Goal: Task Accomplishment & Management: Use online tool/utility

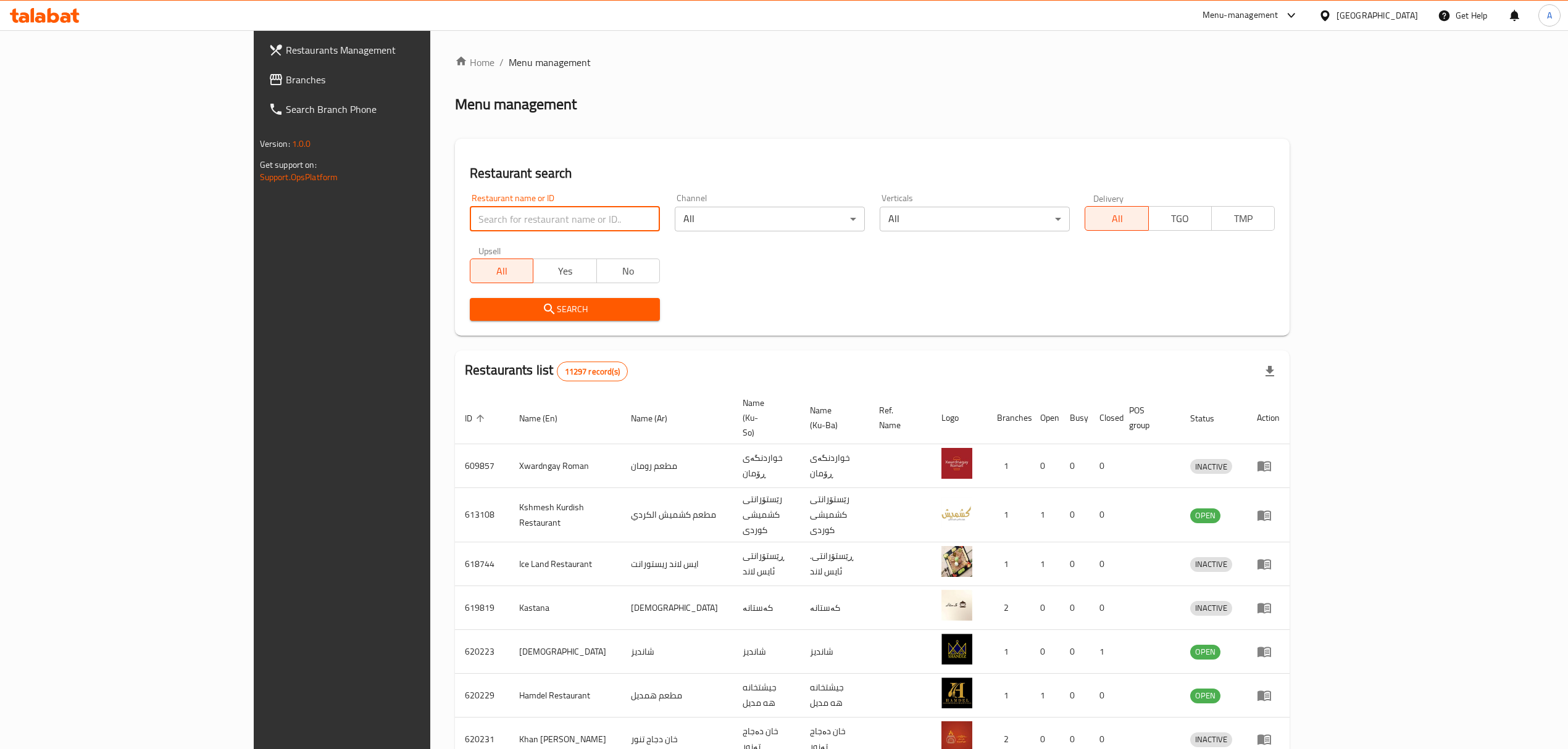
click at [470, 227] on input "search" at bounding box center [565, 219] width 190 height 25
click button "Search" at bounding box center [565, 310] width 190 height 23
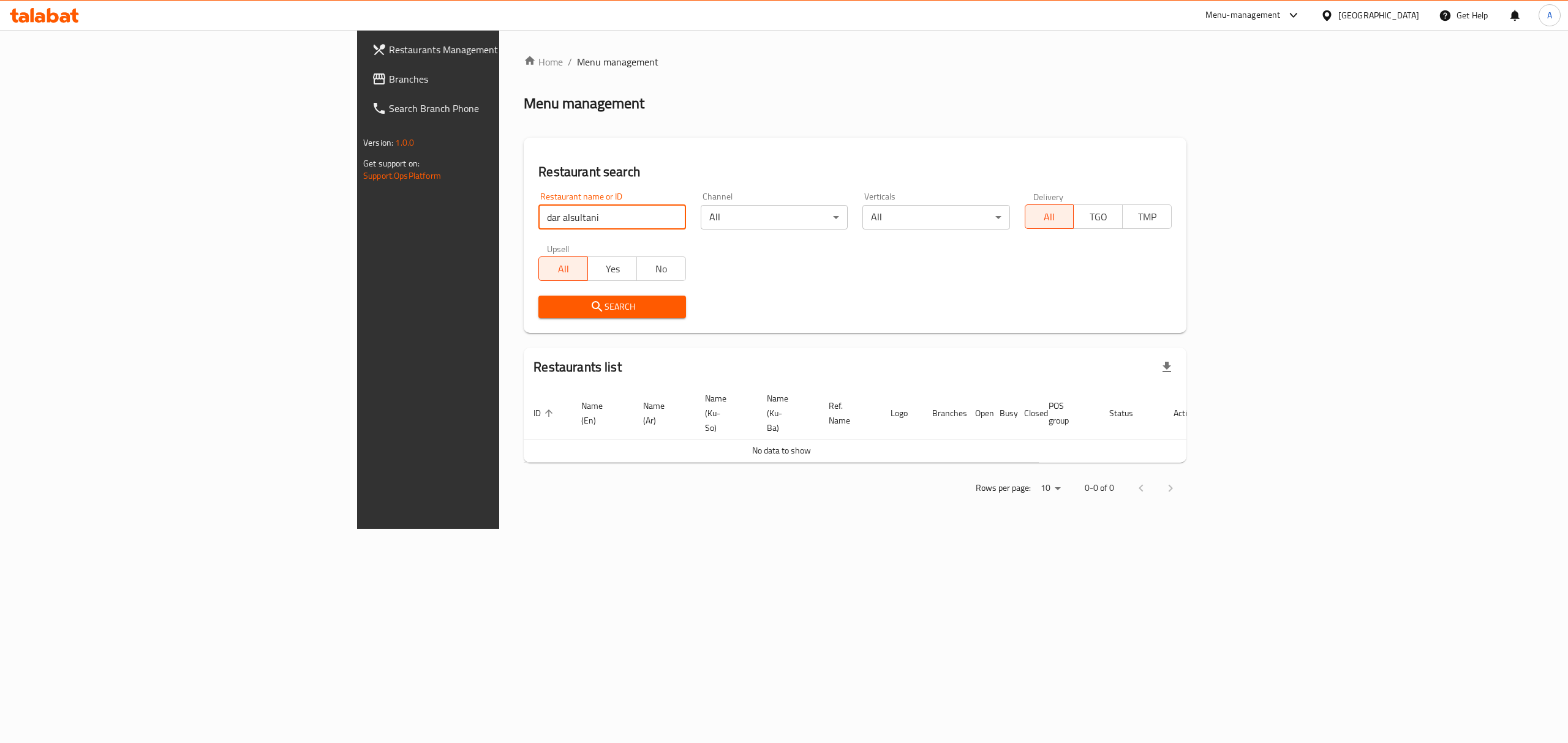
click at [538, 221] on input "dar alsultani" at bounding box center [612, 217] width 147 height 24
click at [538, 216] on input "dar alsultani" at bounding box center [612, 217] width 147 height 24
click at [548, 305] on span "Search" at bounding box center [612, 307] width 127 height 15
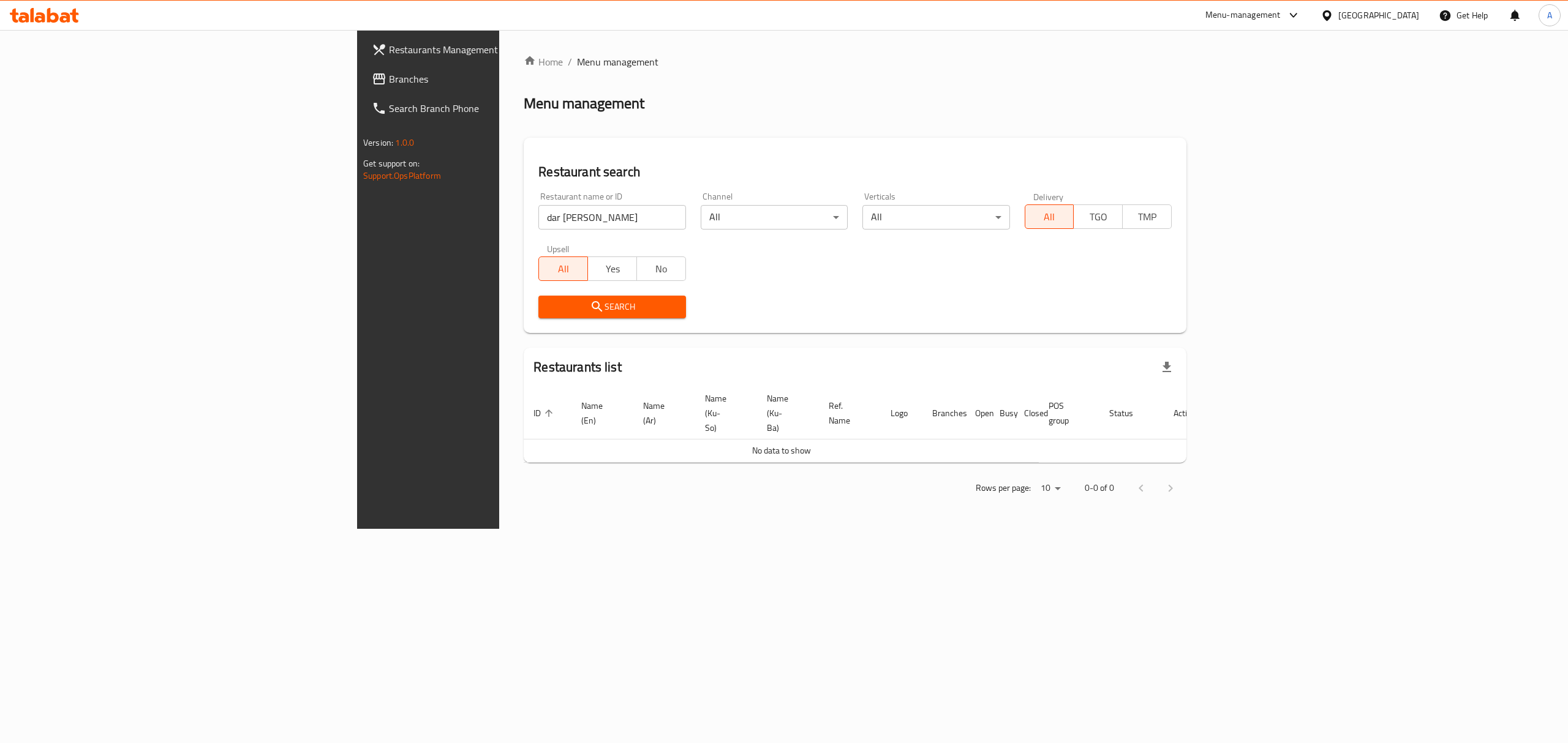
click at [538, 203] on div "Restaurant name or ID dar [PERSON_NAME] Restaurant name or ID" at bounding box center [612, 211] width 147 height 38
drag, startPoint x: 470, startPoint y: 221, endPoint x: 233, endPoint y: 221, distance: 237.0
click at [357, 221] on div "Restaurants Management Branches Search Branch Phone Version: 1.0.0 Get support …" at bounding box center [784, 279] width 854 height 499
click at [538, 221] on input "Dar" at bounding box center [612, 217] width 147 height 24
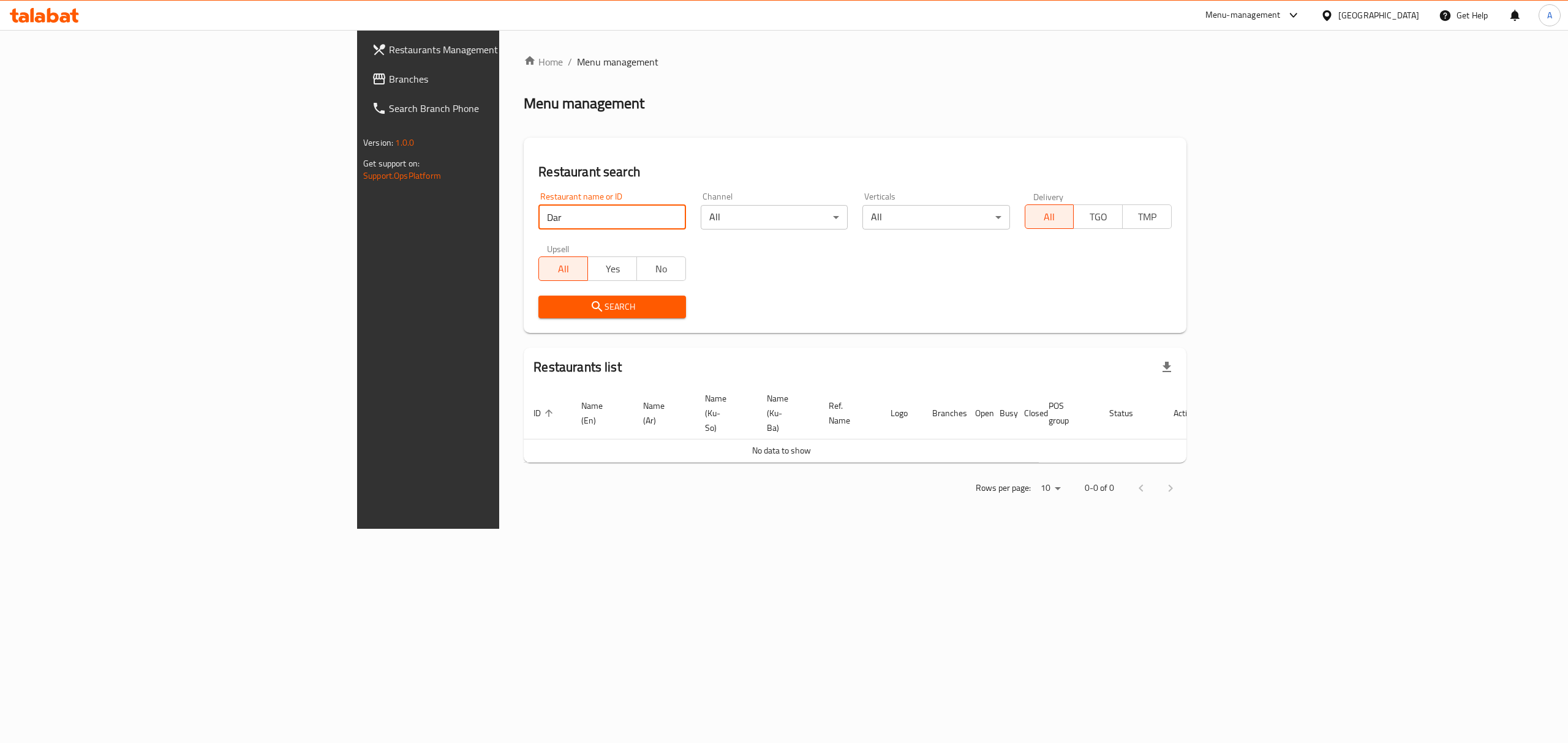
paste input "[PERSON_NAME]"
type input "Dar [PERSON_NAME]"
click button "Search" at bounding box center [612, 307] width 147 height 23
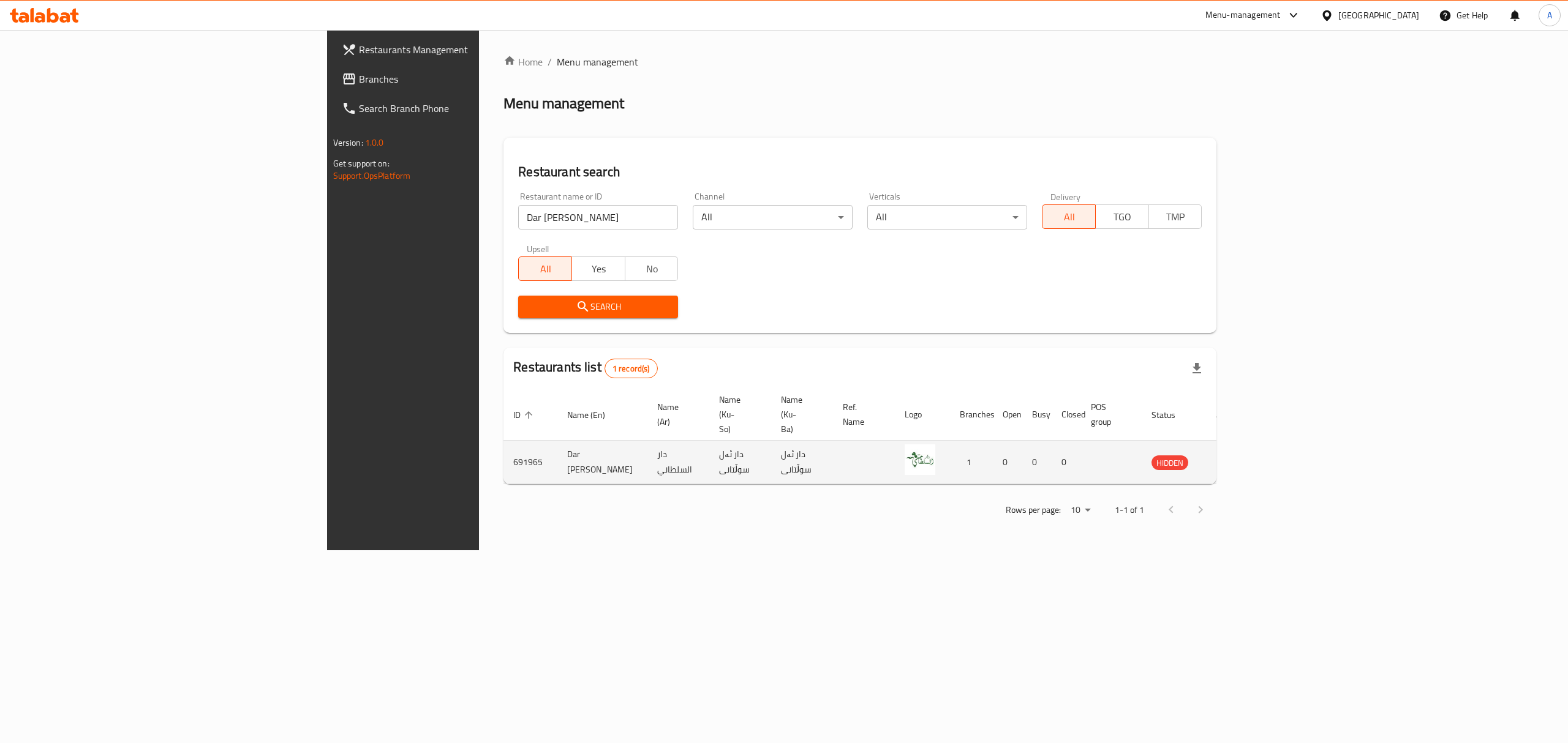
click at [1248, 444] on td "enhanced table" at bounding box center [1227, 462] width 42 height 43
click at [1229, 458] on icon "enhanced table" at bounding box center [1222, 463] width 13 height 10
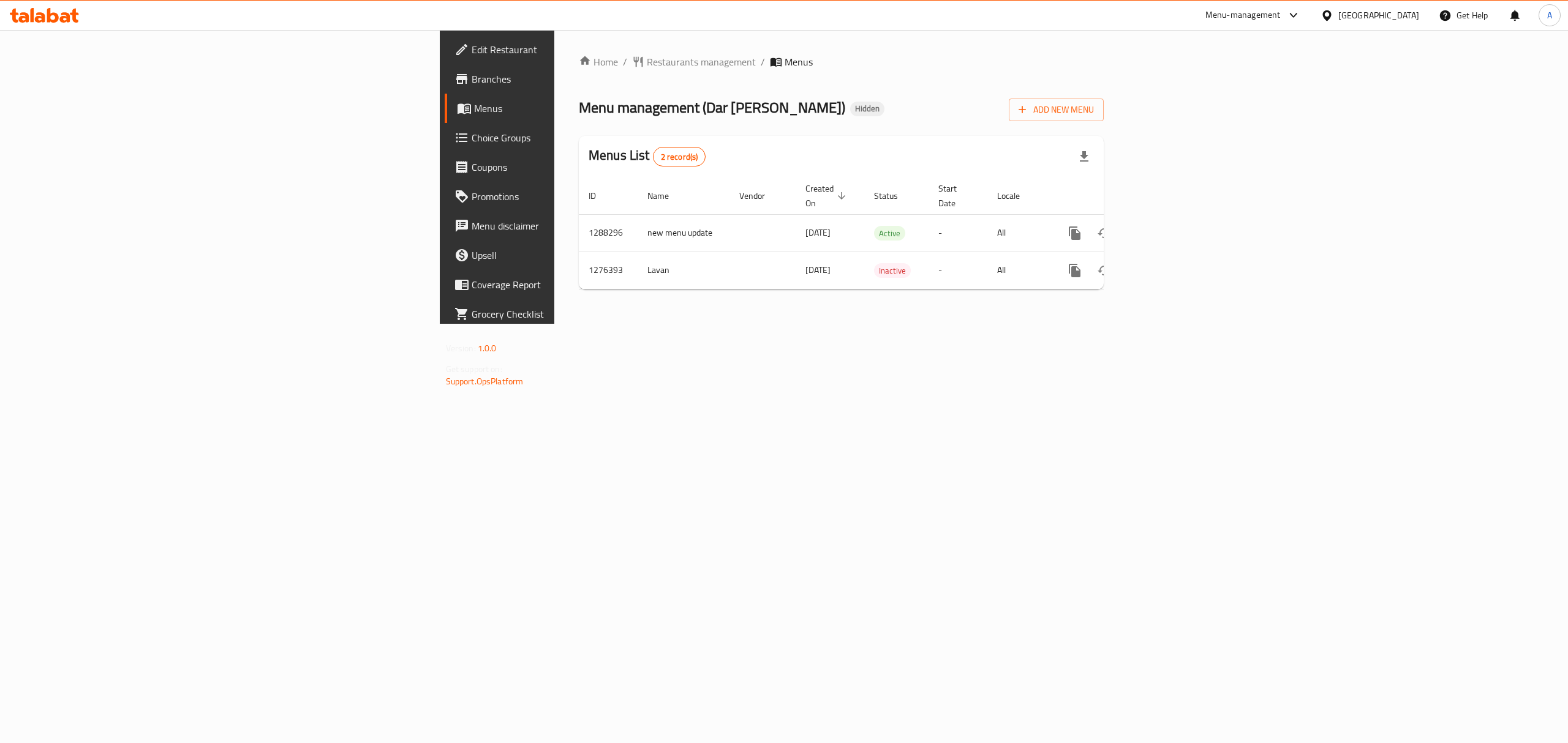
click at [472, 81] on span "Branches" at bounding box center [582, 79] width 220 height 15
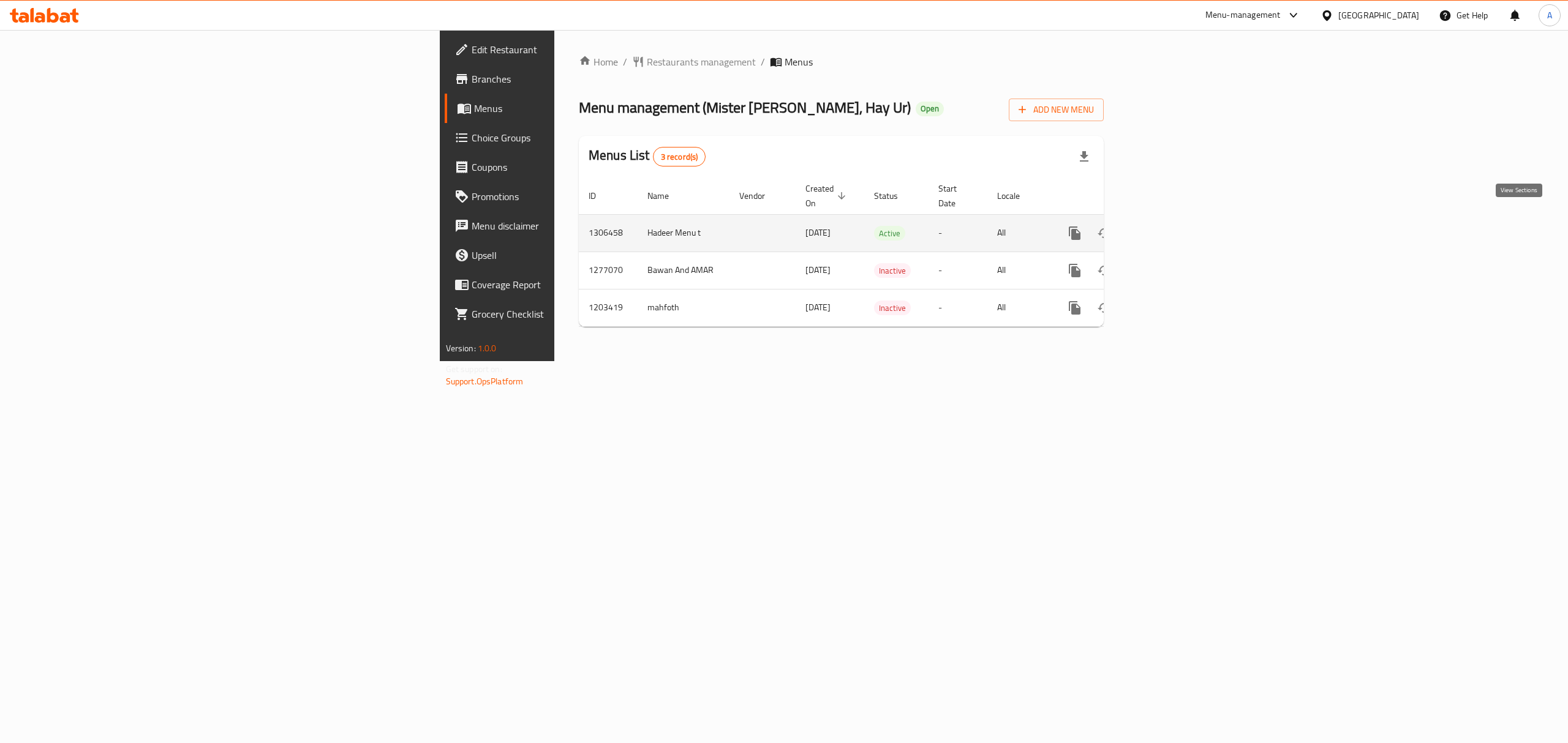
click at [1178, 219] on link "enhanced table" at bounding box center [1163, 233] width 29 height 29
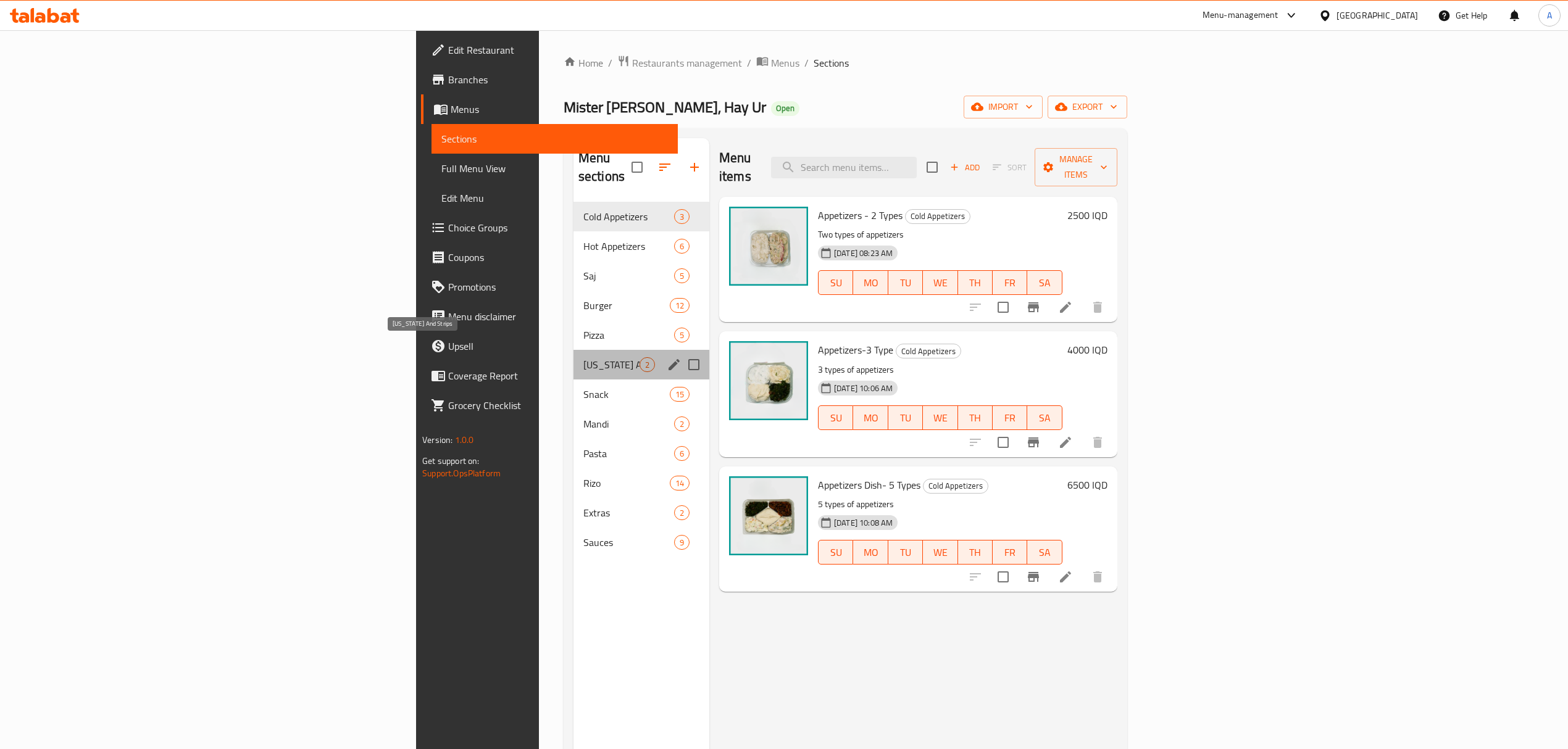
click at [584, 357] on span "Kentucky And Strips" at bounding box center [612, 364] width 56 height 15
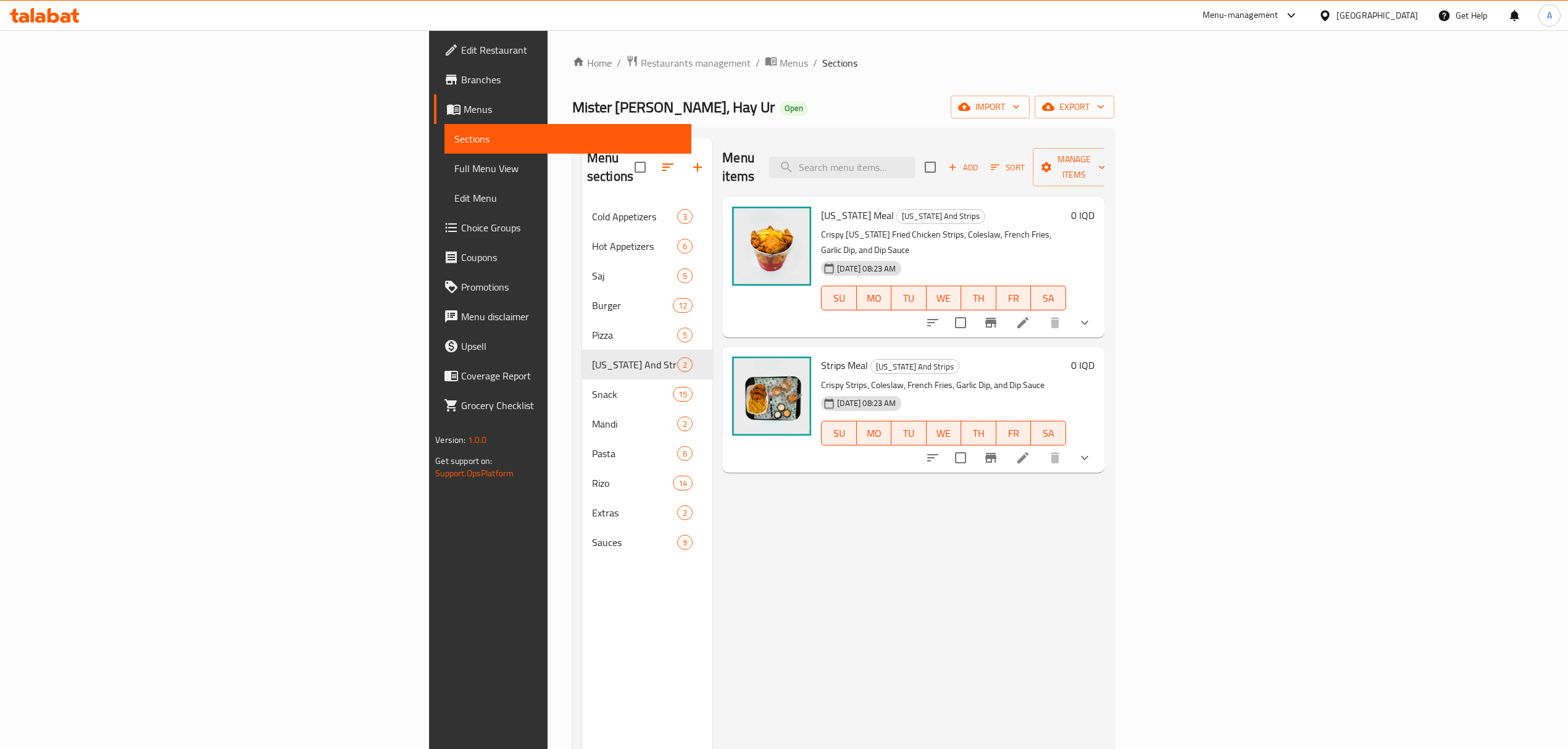
click at [1040, 446] on li at bounding box center [1022, 458] width 34 height 22
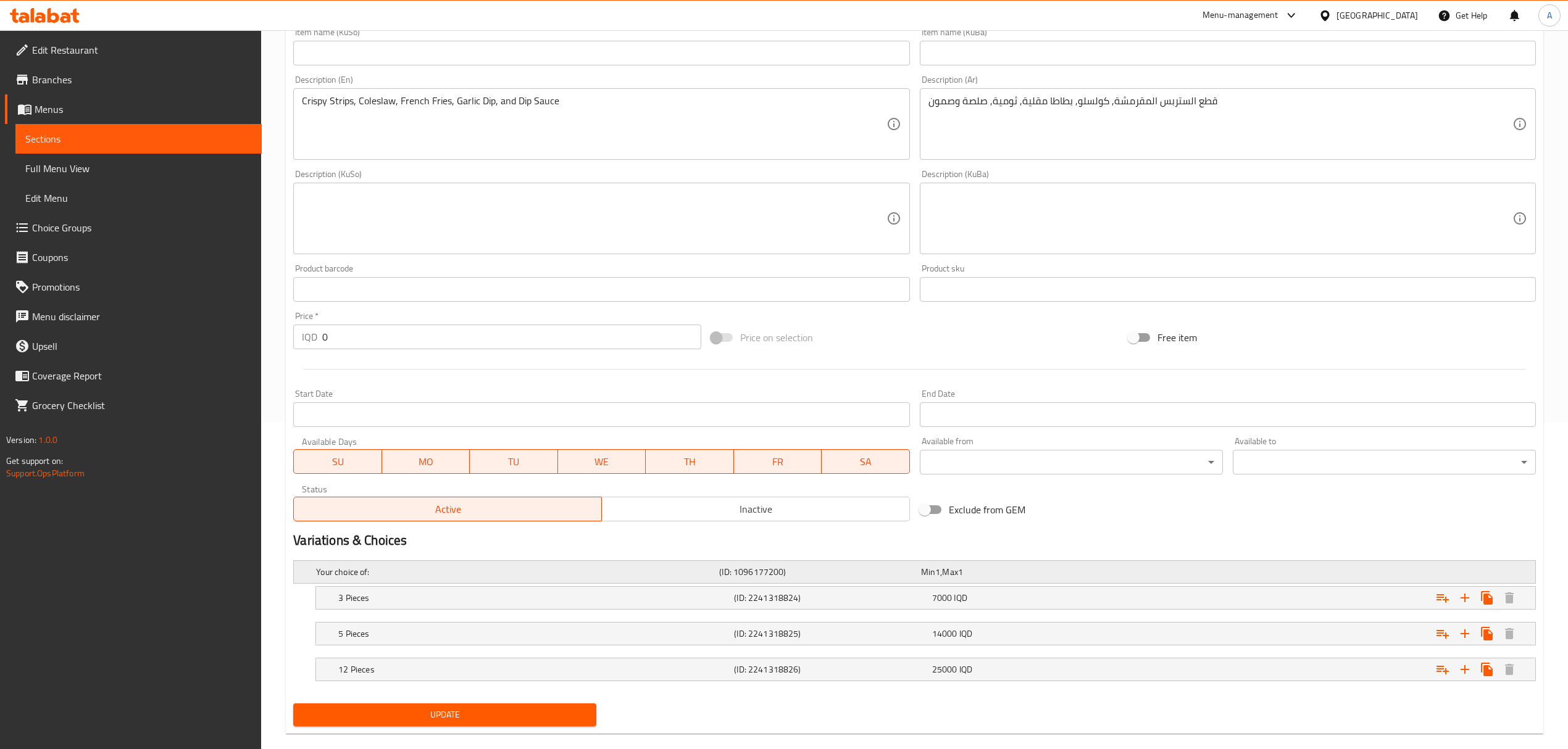
scroll to position [348, 0]
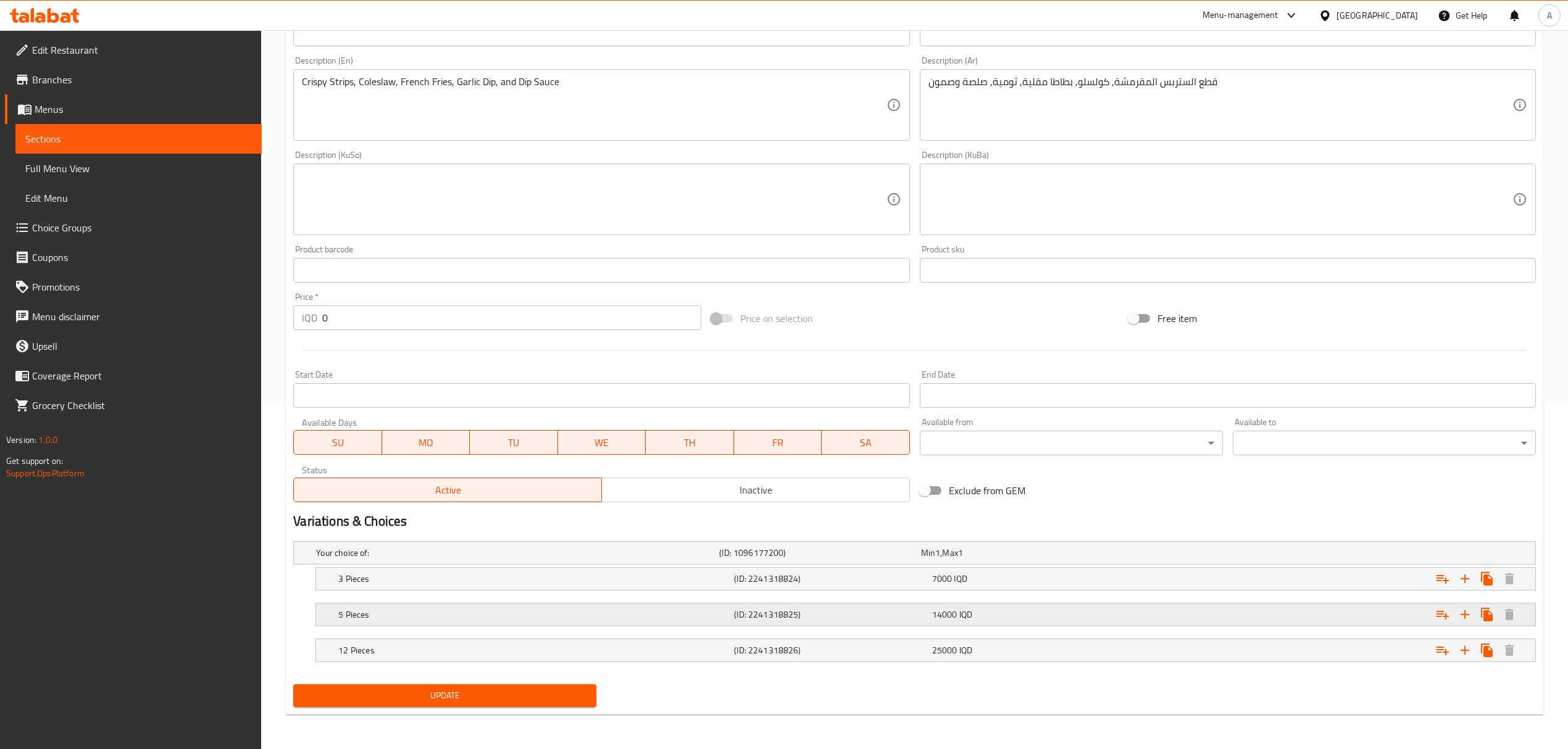
click at [714, 559] on h5 "5 Pieces" at bounding box center [515, 553] width 398 height 13
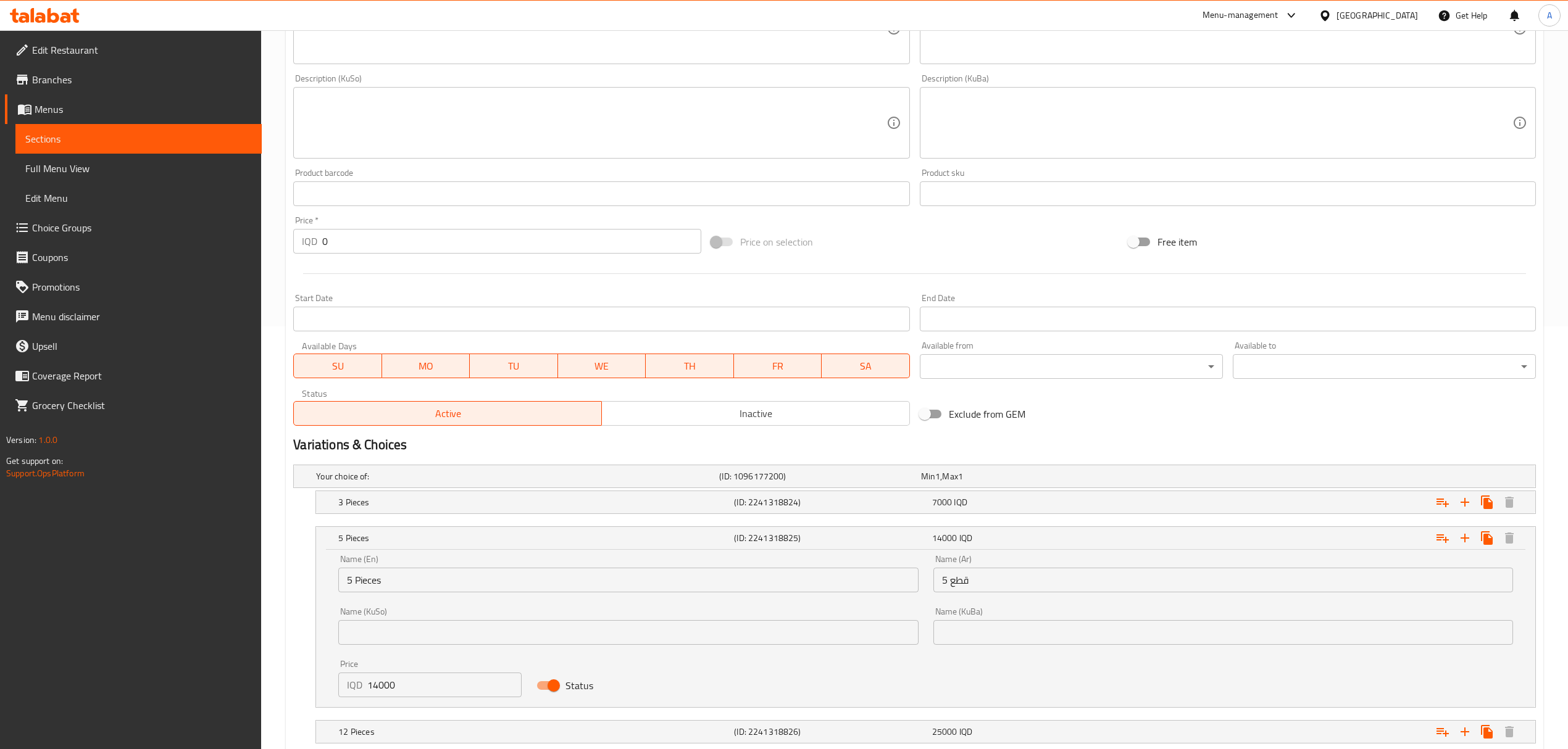
scroll to position [506, 0]
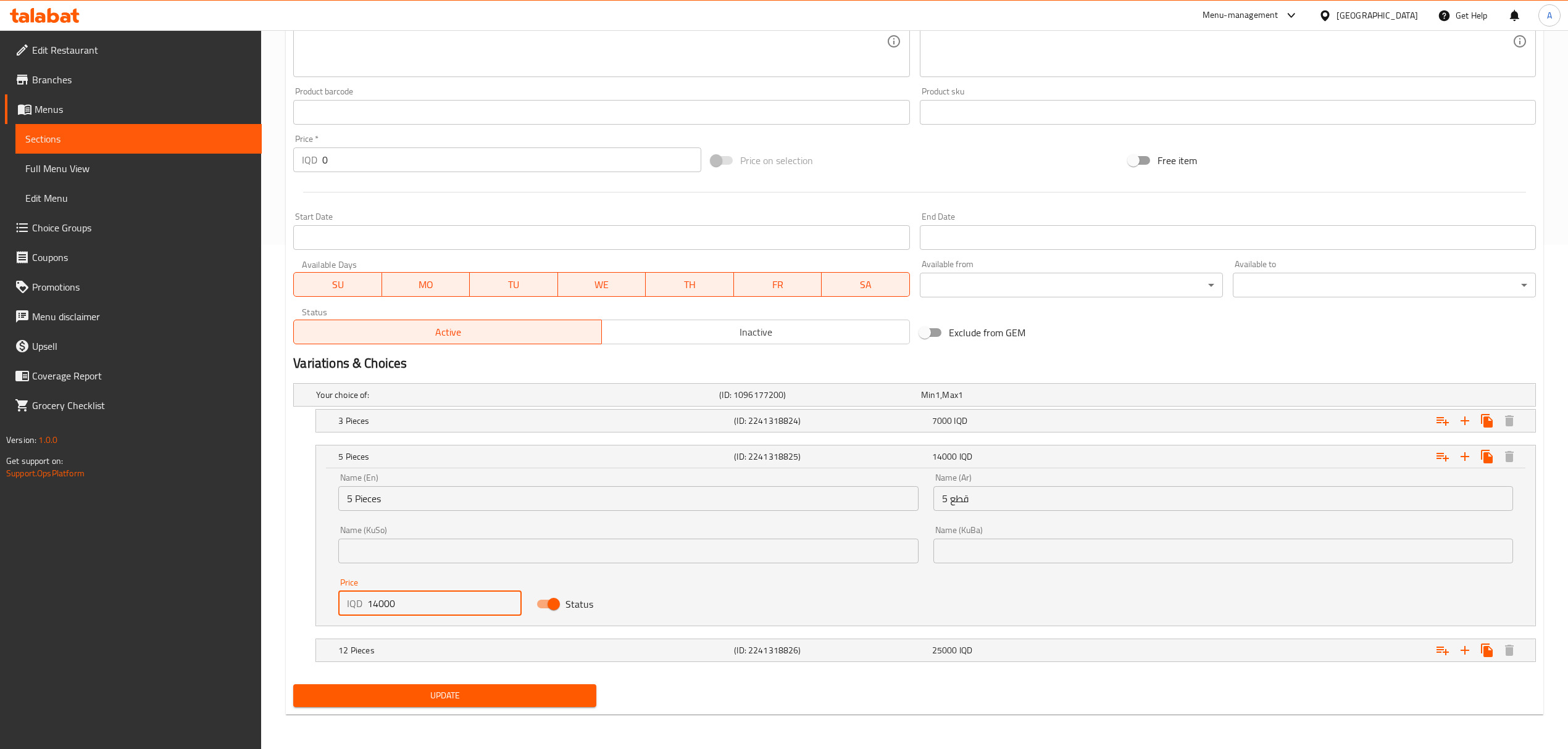
drag, startPoint x: 422, startPoint y: 595, endPoint x: 369, endPoint y: 603, distance: 53.6
click at [369, 603] on input "14000" at bounding box center [444, 603] width 154 height 25
click at [369, 604] on input "14000" at bounding box center [444, 603] width 154 height 25
click at [411, 609] on input "14000" at bounding box center [444, 603] width 154 height 25
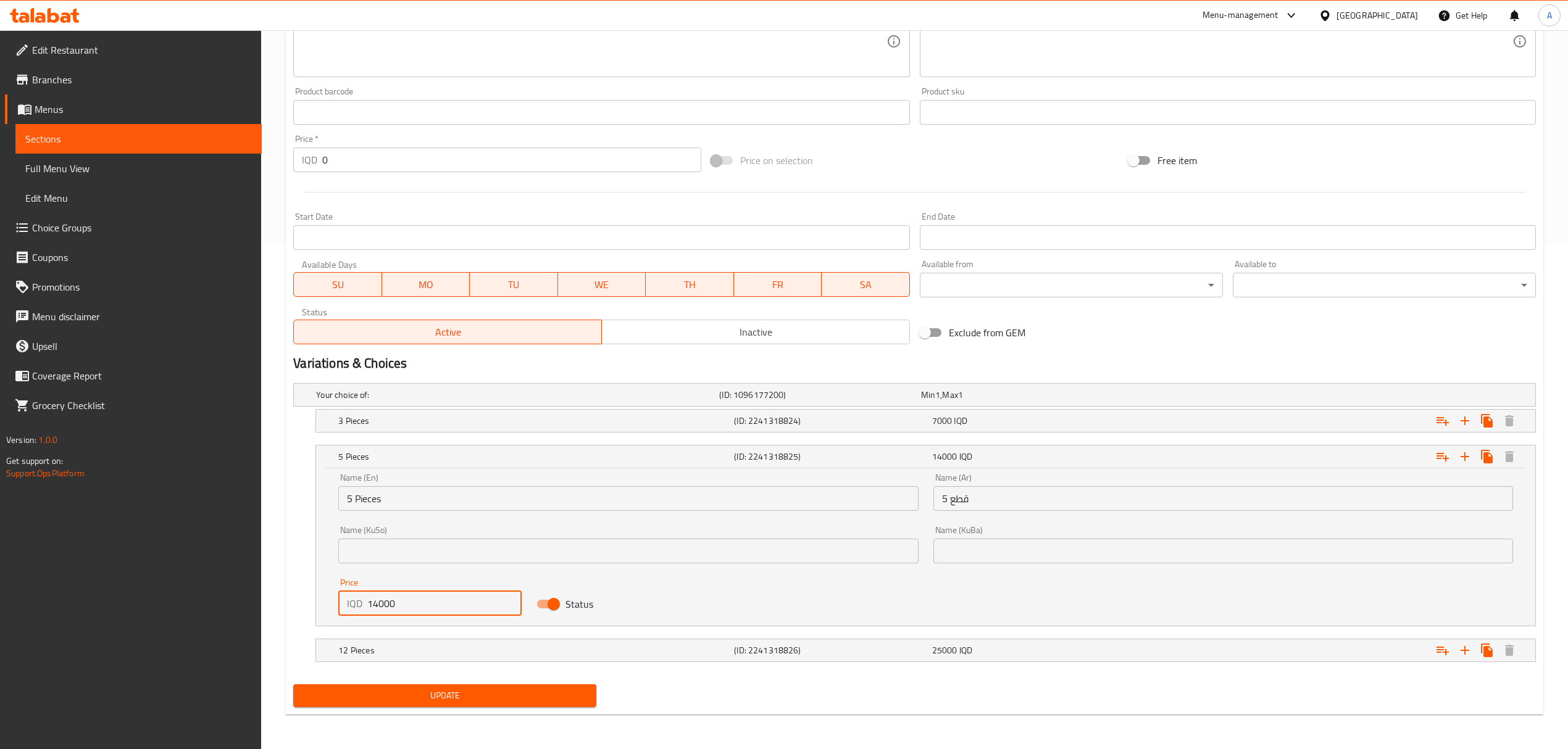
click at [411, 609] on input "14000" at bounding box center [444, 603] width 154 height 25
type input "10000"
click at [469, 401] on h5 "12 Pieces" at bounding box center [515, 395] width 398 height 13
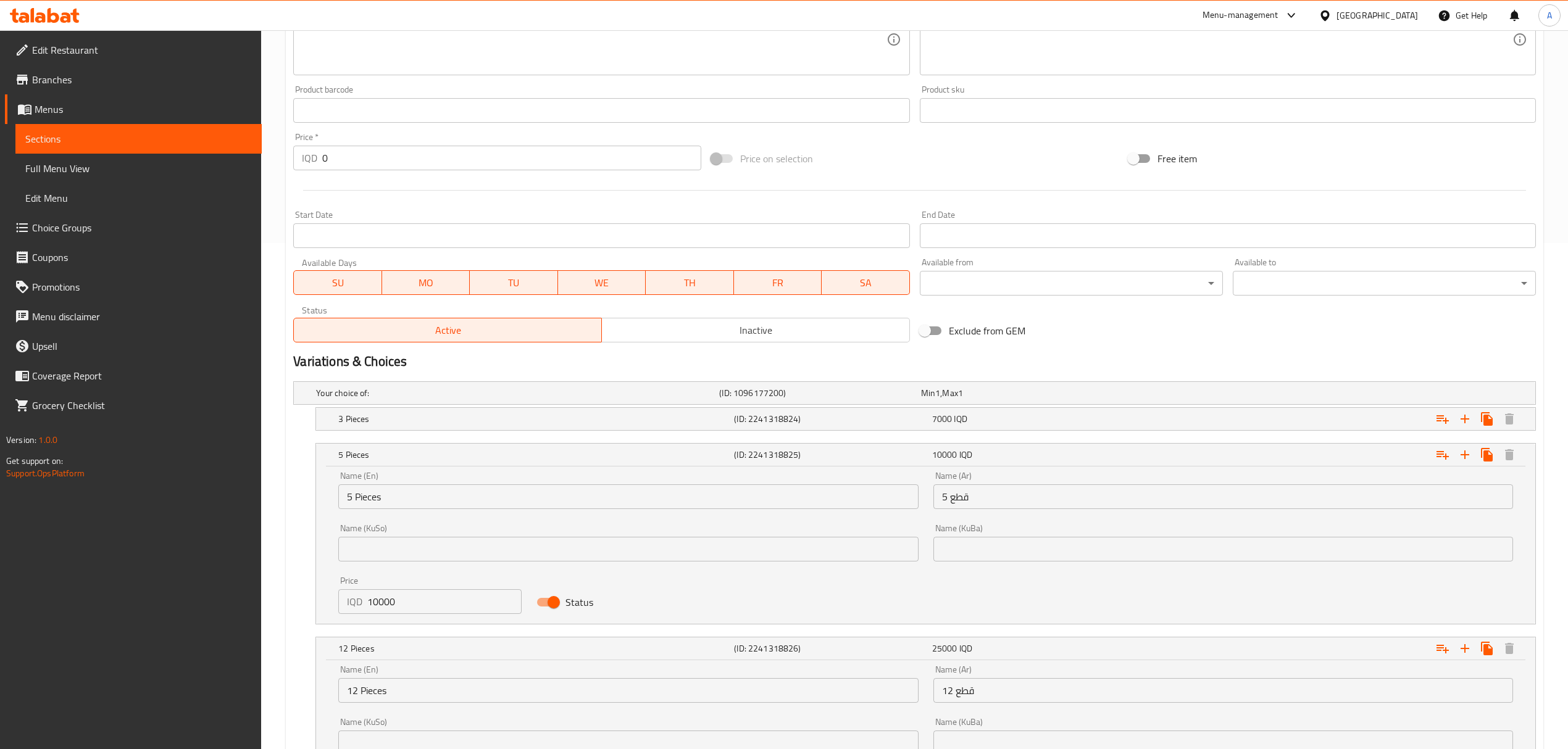
scroll to position [664, 0]
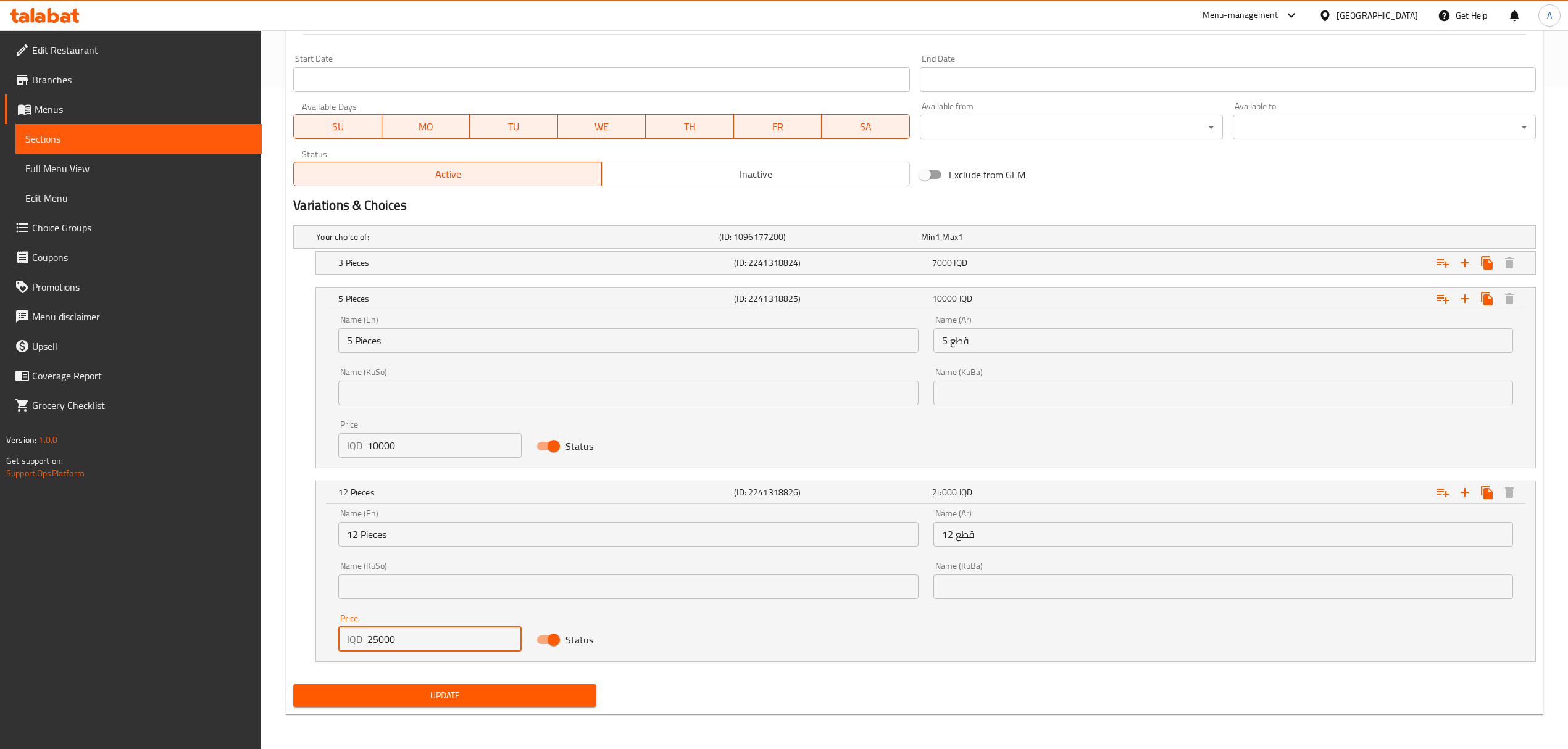
drag, startPoint x: 419, startPoint y: 633, endPoint x: 298, endPoint y: 632, distance: 121.0
click at [298, 632] on div "12 Pieces (ID: 2241318826) 25000 IQD Name (En) 12 Pieces Name (En) Name (Ar) 12…" at bounding box center [915, 571] width 1243 height 181
type input "20000"
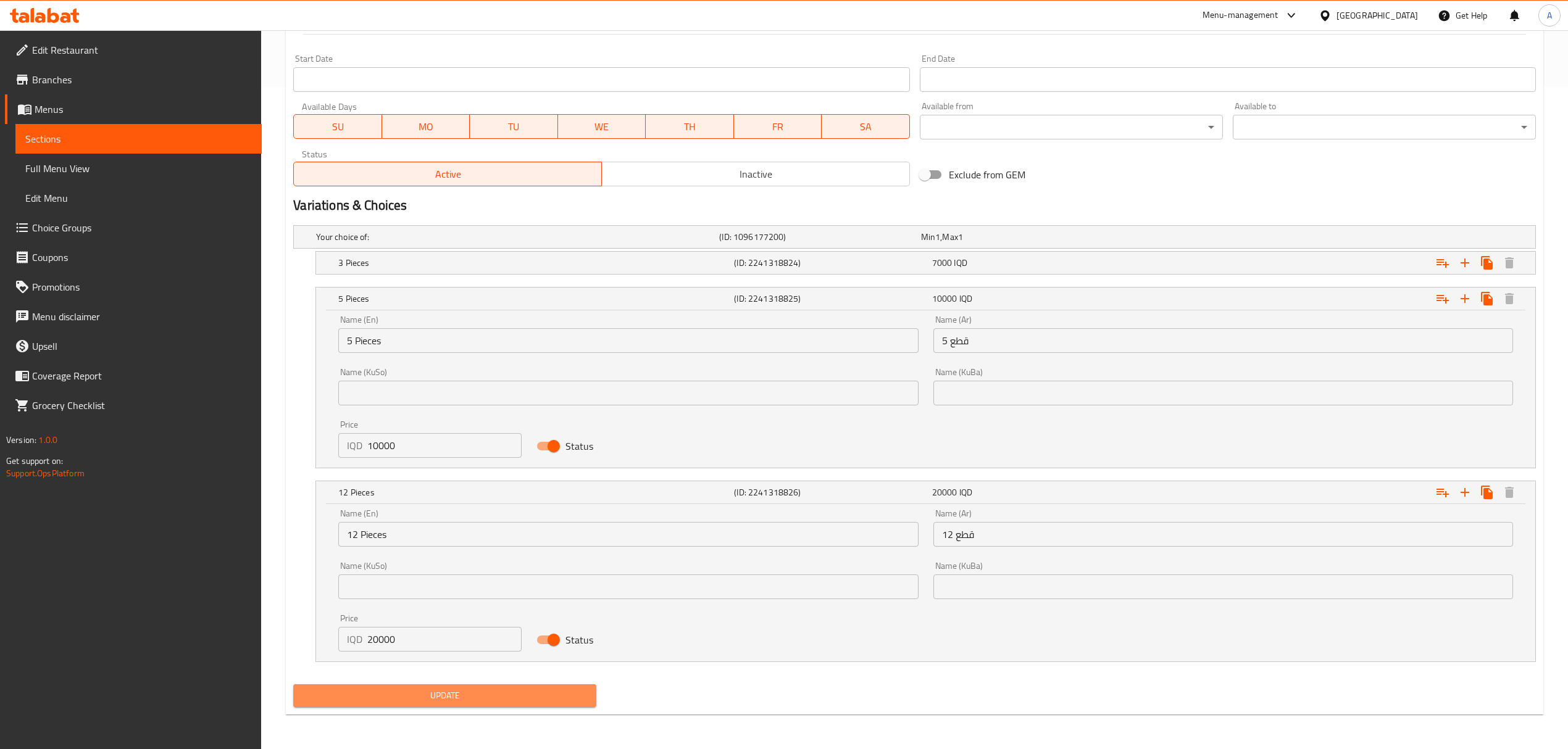
click at [468, 694] on span "Update" at bounding box center [445, 696] width 284 height 15
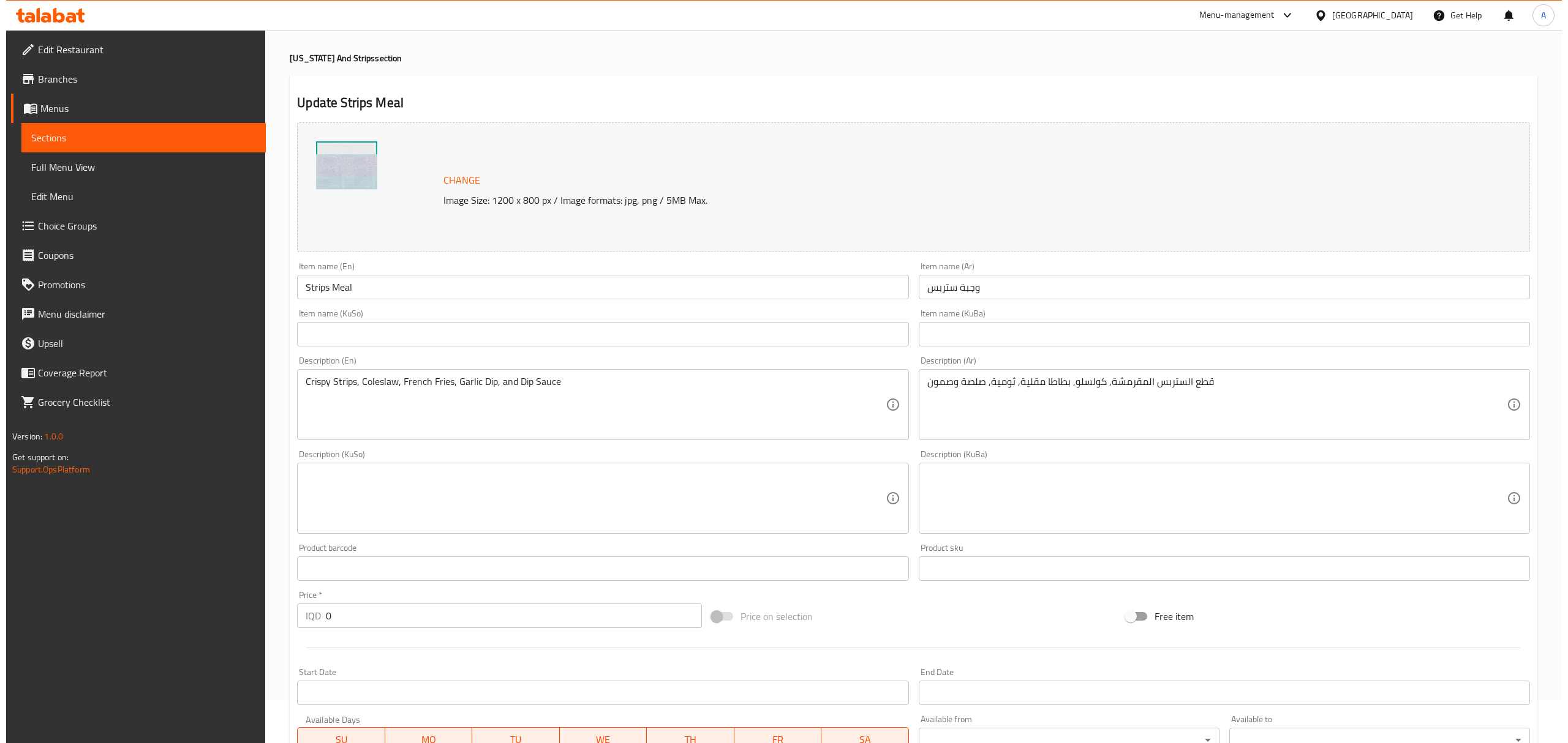
scroll to position [0, 0]
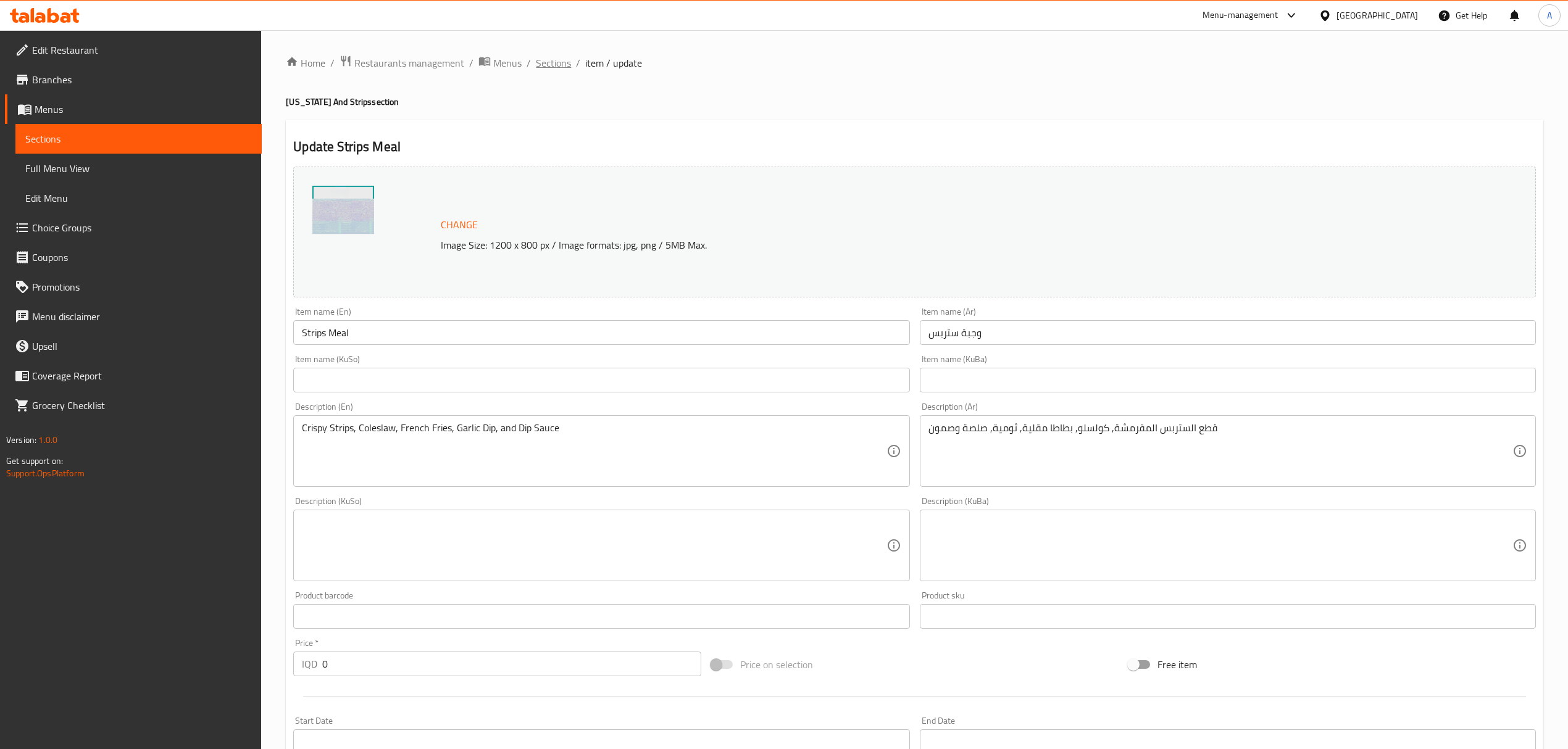
click at [559, 62] on span "Sections" at bounding box center [553, 62] width 35 height 15
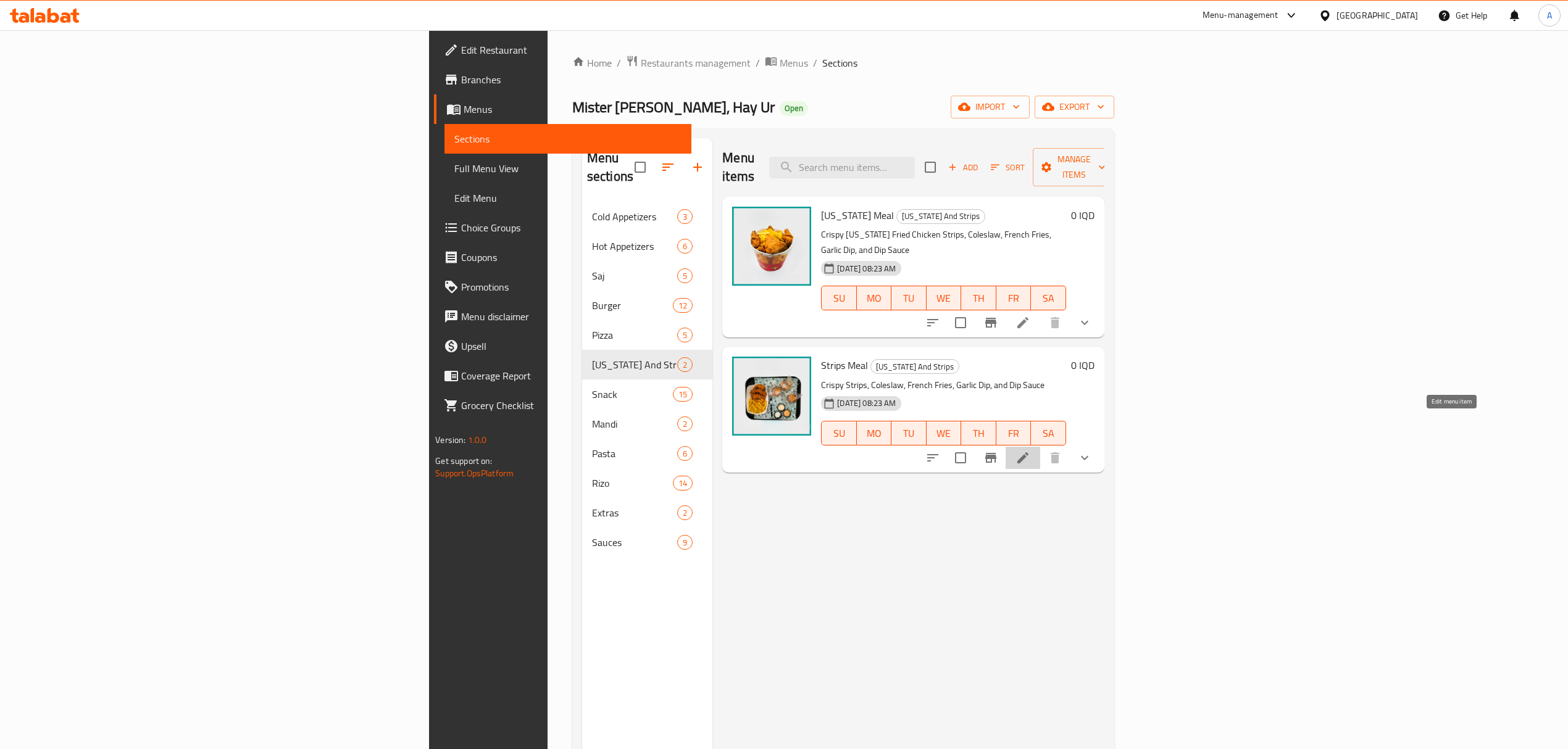
click at [1029, 452] on icon at bounding box center [1023, 458] width 11 height 11
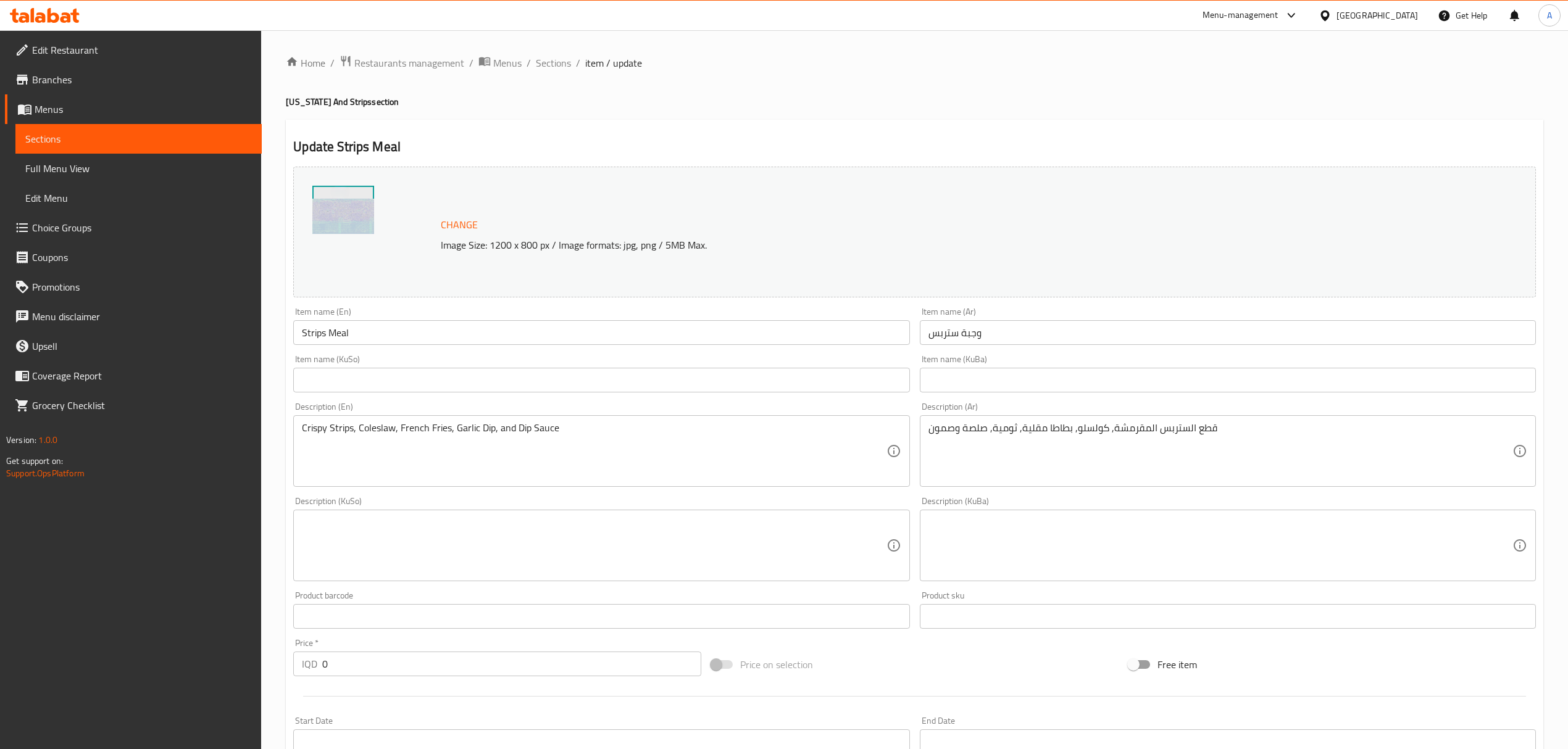
click at [539, 49] on div "Home / Restaurants management / Menus / Sections / item / update Kentucky And S…" at bounding box center [914, 562] width 1307 height 1065
click at [544, 55] on span "Sections" at bounding box center [553, 62] width 35 height 15
